Goal: Go to known website: Access a specific website the user already knows

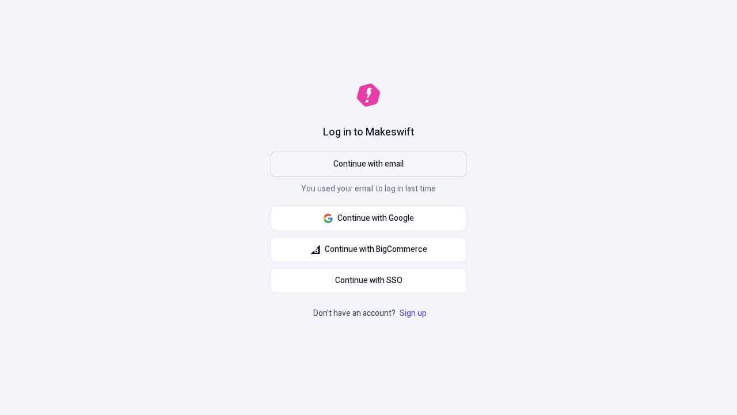
click at [369, 164] on span "Continue with email" at bounding box center [369, 164] width 70 height 13
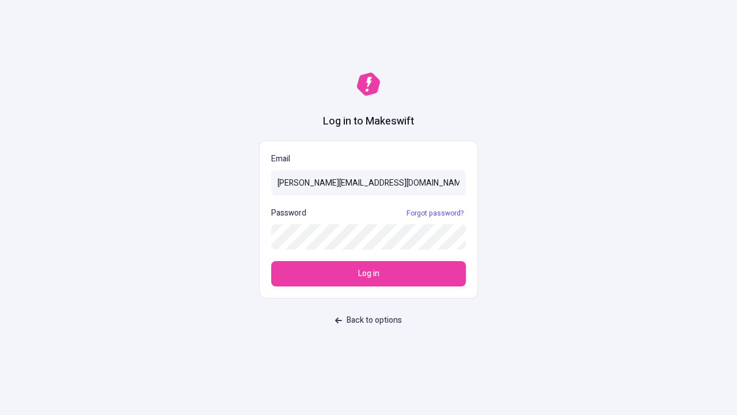
type input "sasha+test-ui@makeswift.com"
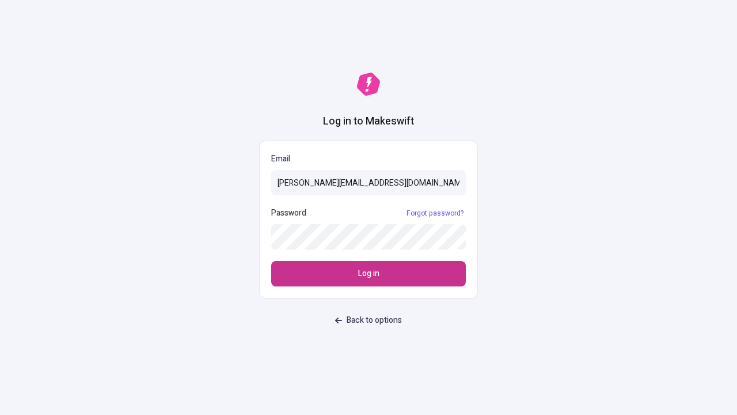
click at [369, 274] on span "Log in" at bounding box center [368, 273] width 21 height 13
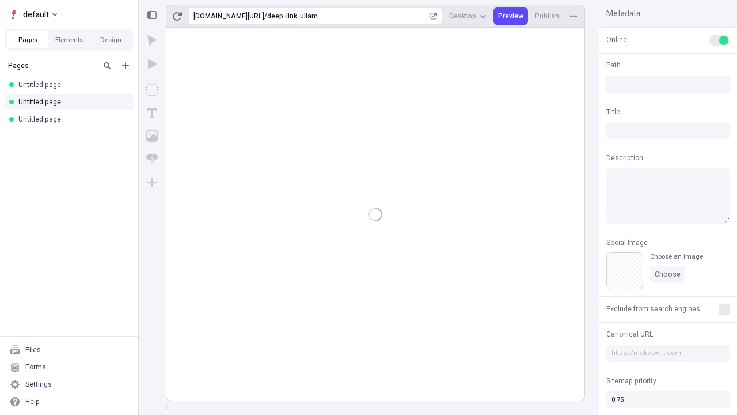
type input "/deep-link-ullam"
